Goal: Task Accomplishment & Management: Use online tool/utility

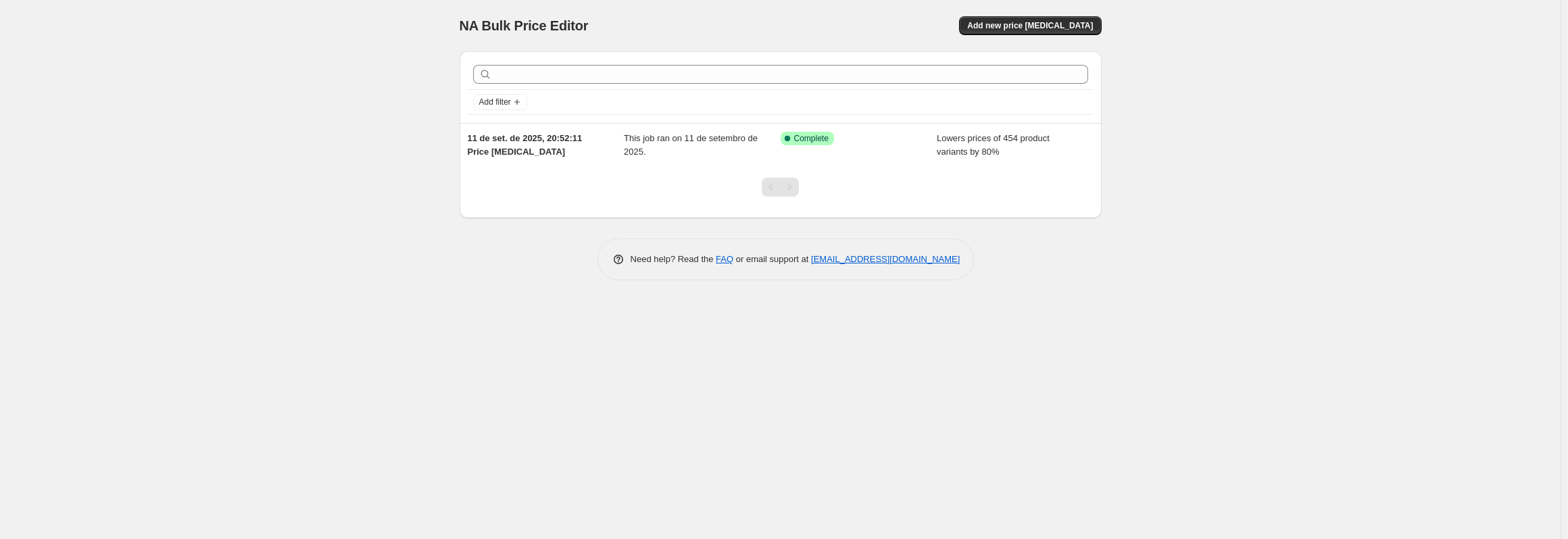
click at [383, 117] on div "NA Bulk Price Editor. This page is ready NA Bulk Price Editor Add new price [ME…" at bounding box center [780, 269] width 1560 height 539
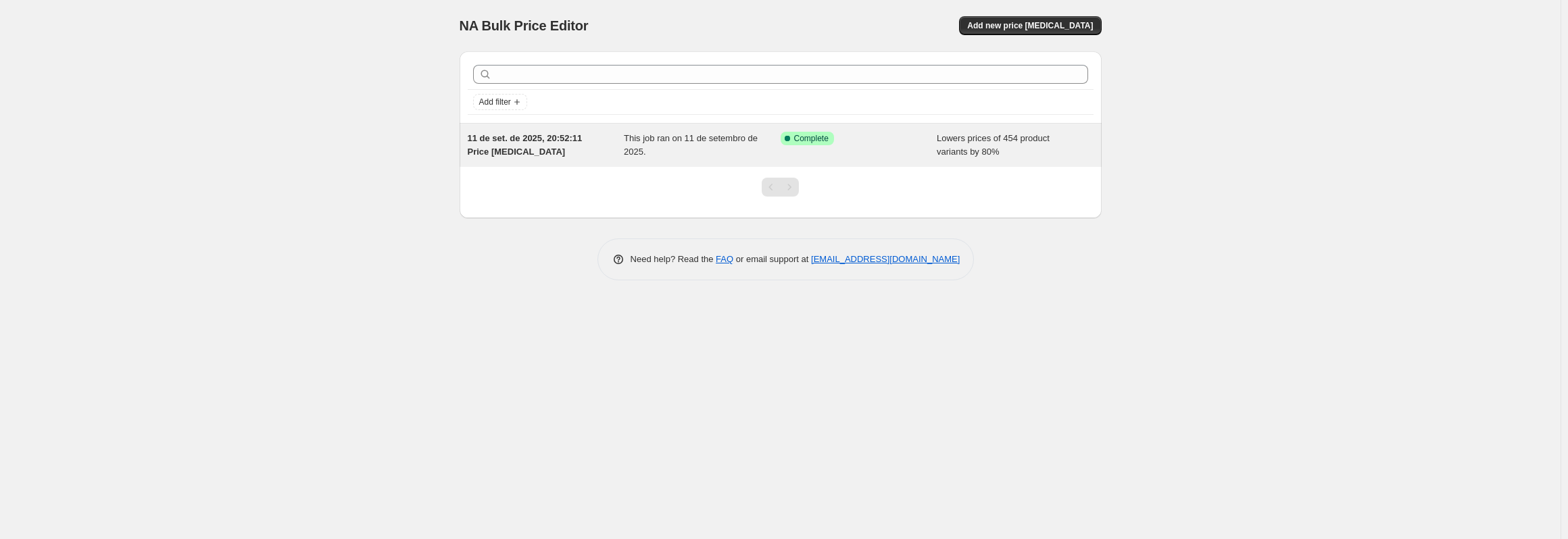
click at [554, 145] on div "11 de set. de 2025, 20:52:11 Price change job" at bounding box center [545, 145] width 157 height 27
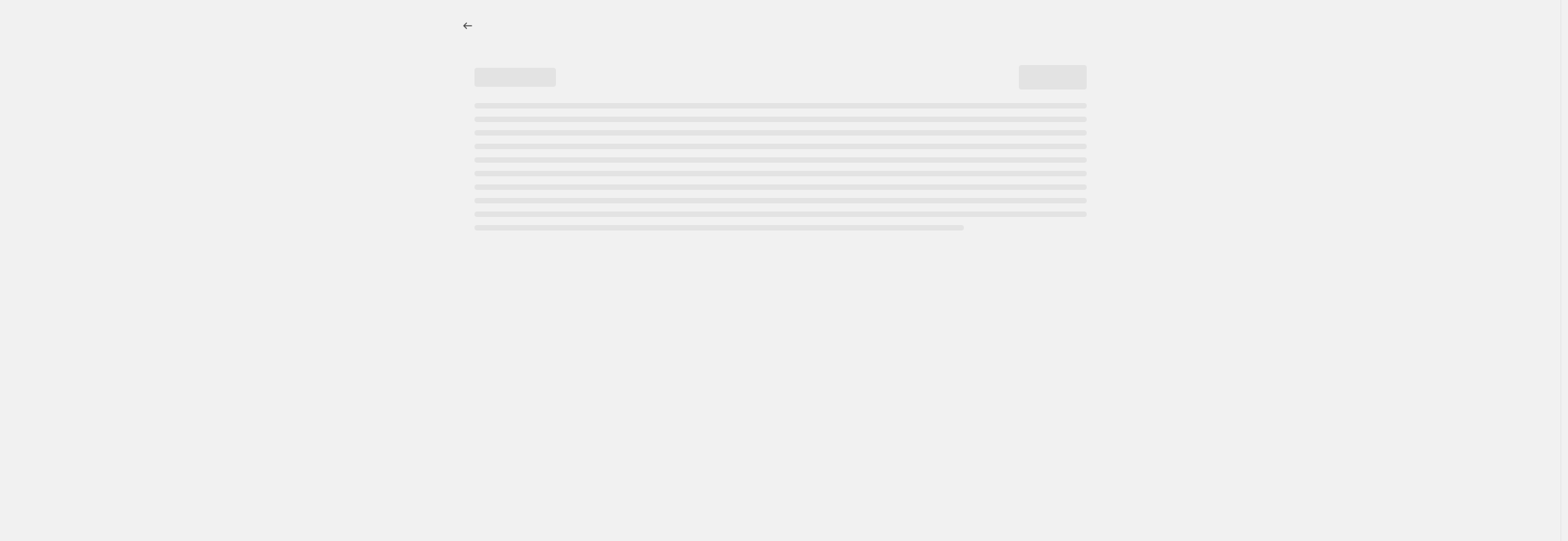
select select "percentage"
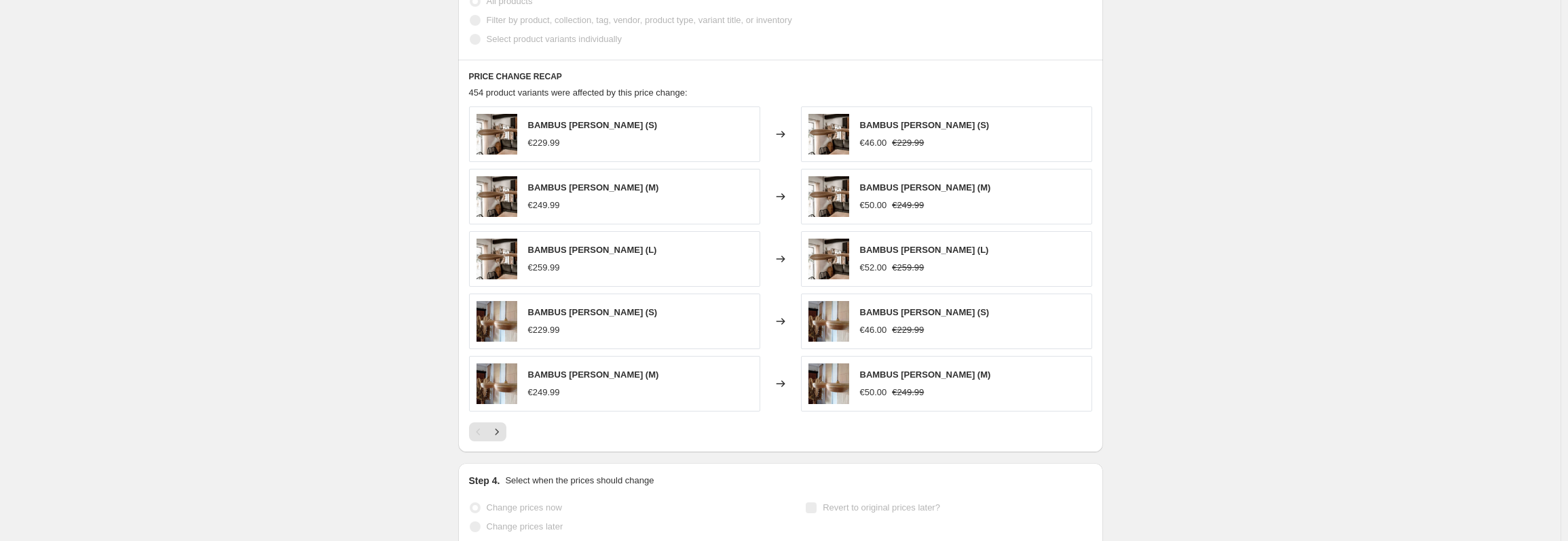
scroll to position [914, 0]
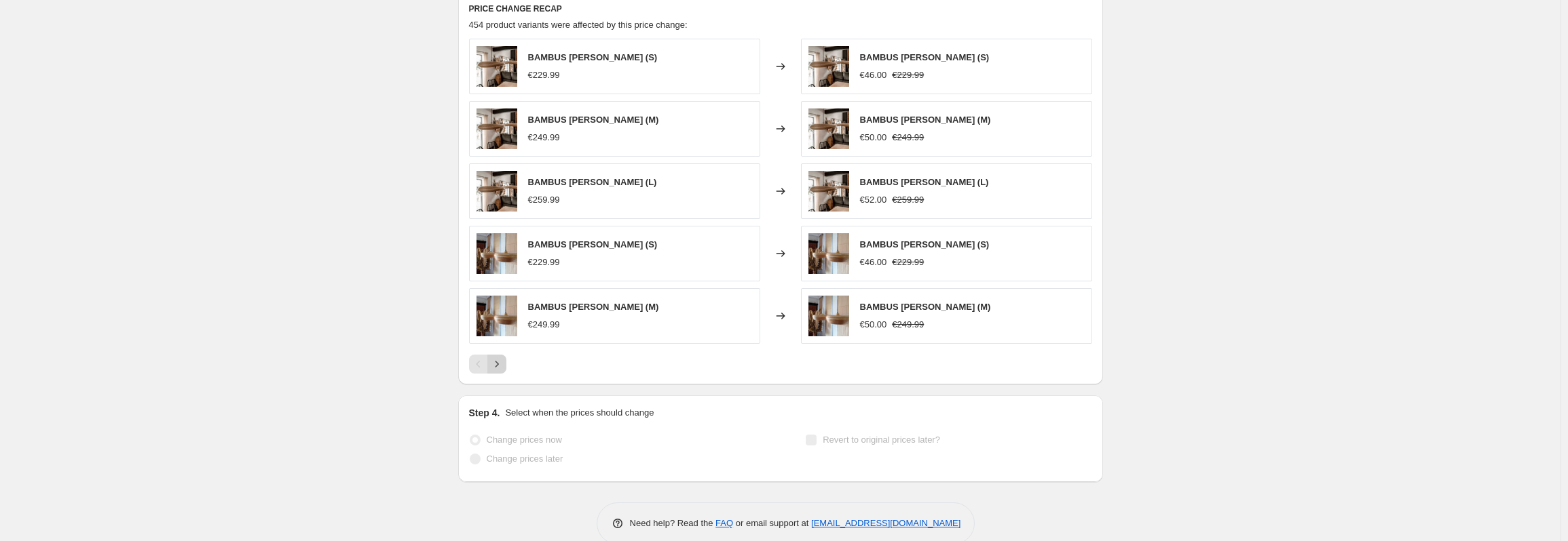
click at [501, 357] on icon "Next" at bounding box center [497, 364] width 14 height 14
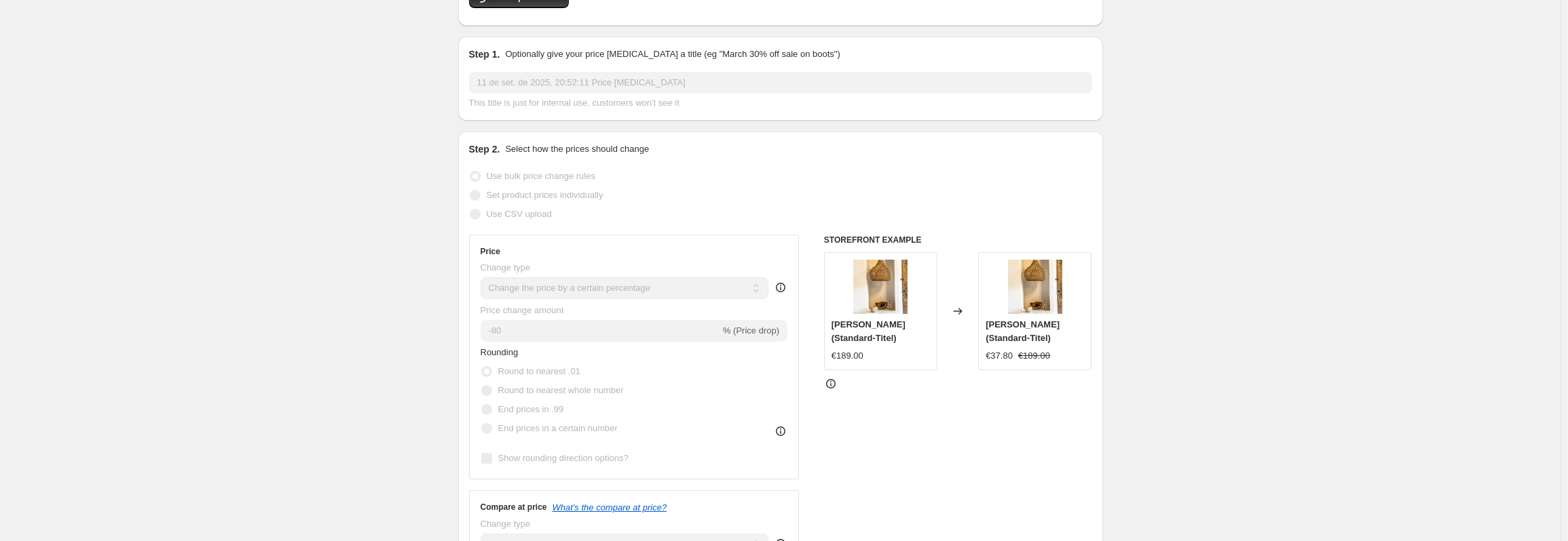
scroll to position [0, 0]
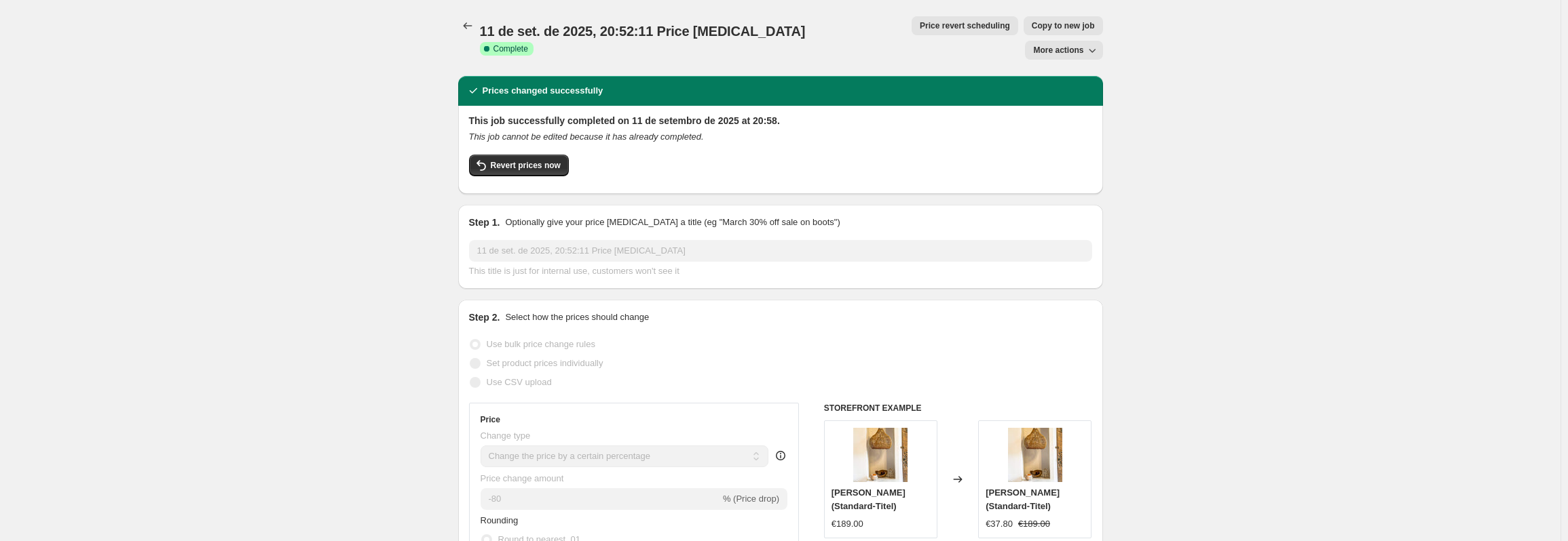
drag, startPoint x: 1323, startPoint y: 49, endPoint x: 1355, endPoint y: 0, distance: 58.5
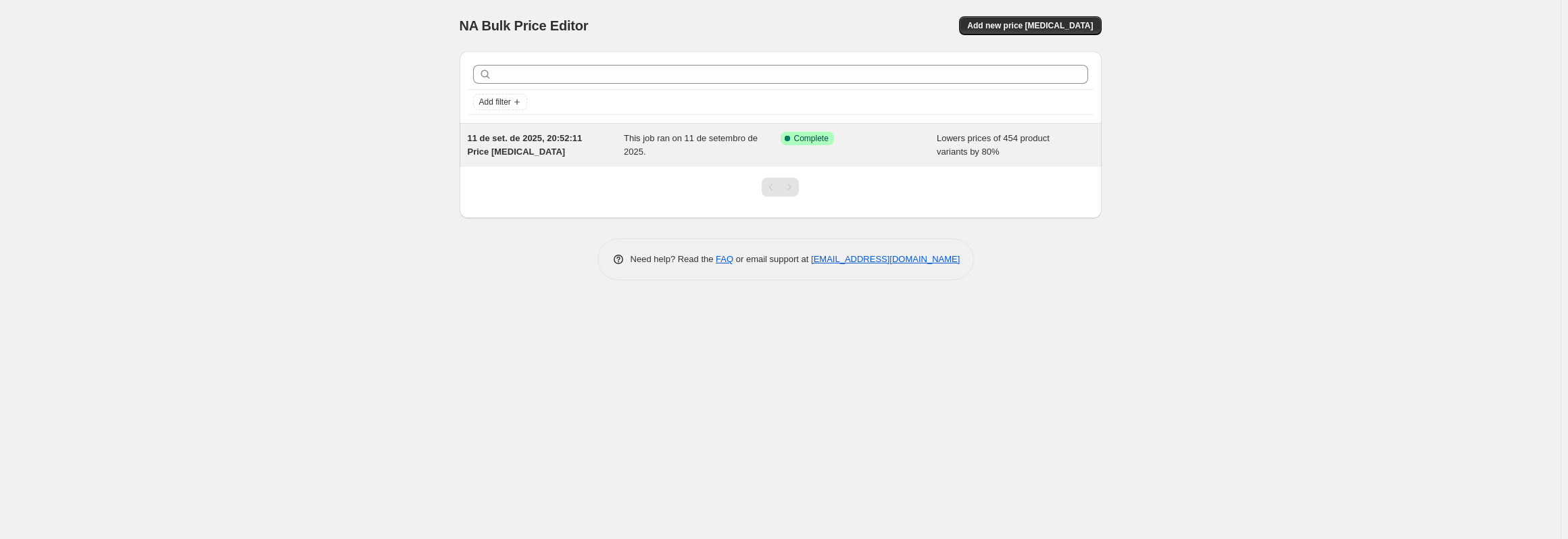
click at [555, 150] on div "11 de set. de 2025, 20:52:11 Price change job" at bounding box center [545, 145] width 157 height 27
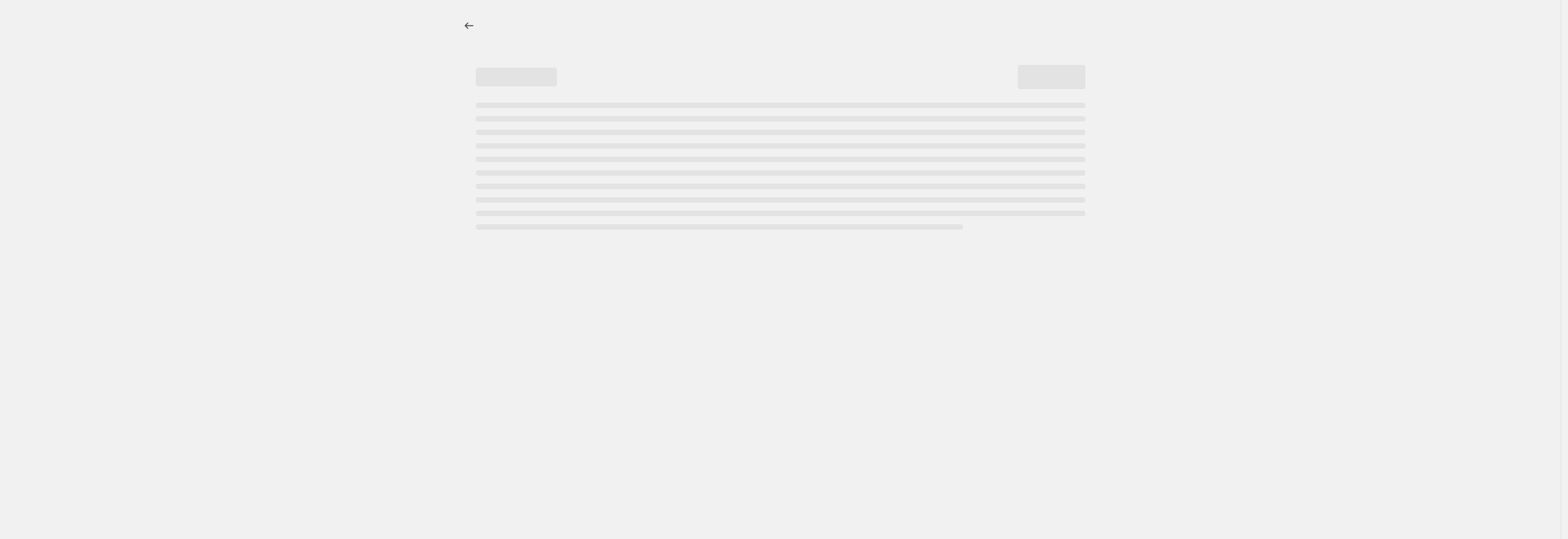
select select "percentage"
